Goal: Information Seeking & Learning: Learn about a topic

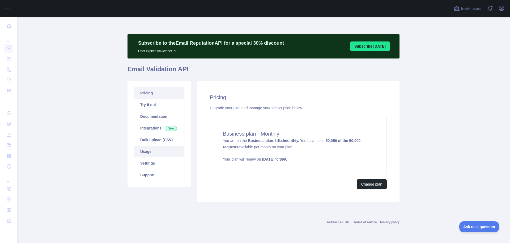
click at [163, 151] on link "Usage" at bounding box center [159, 152] width 50 height 12
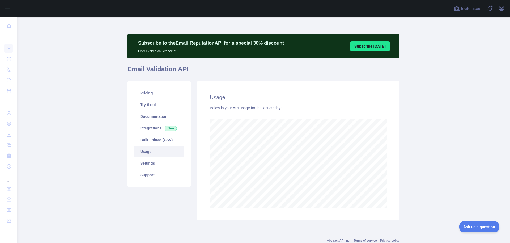
scroll to position [226, 489]
click at [156, 107] on link "Try it out" at bounding box center [159, 105] width 50 height 12
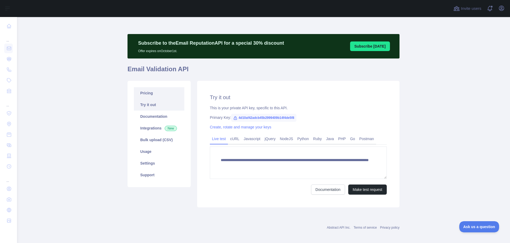
click at [153, 94] on link "Pricing" at bounding box center [159, 93] width 50 height 12
